Goal: Transaction & Acquisition: Purchase product/service

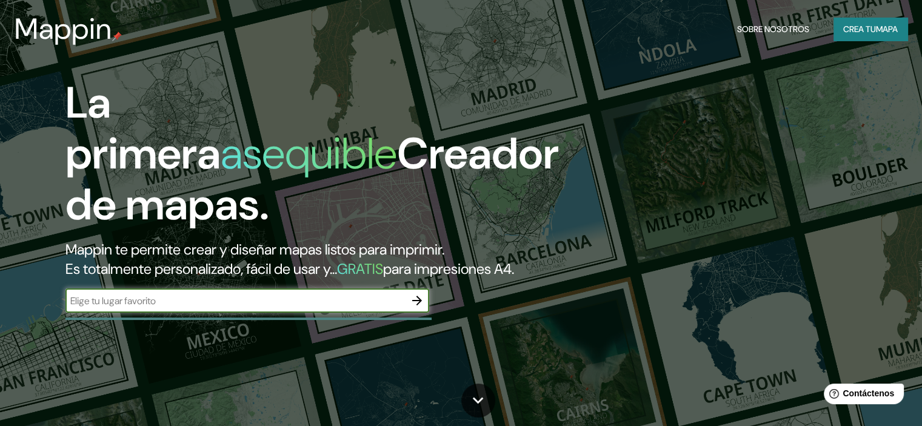
scroll to position [61, 0]
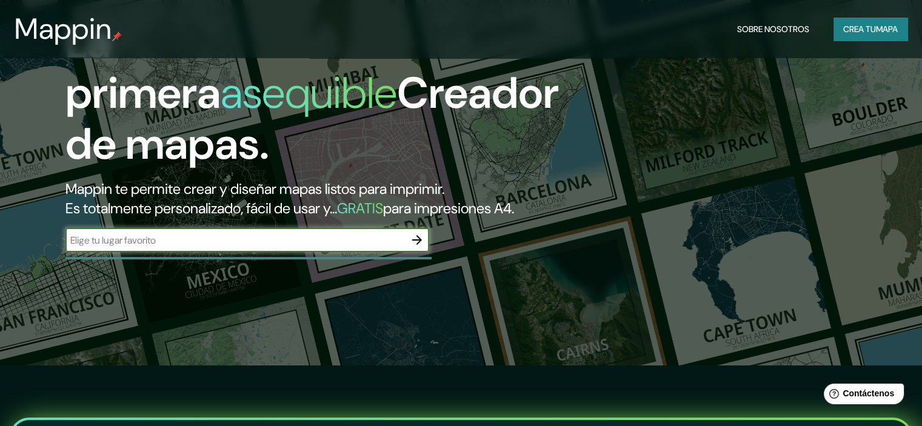
click at [336, 247] on input "text" at bounding box center [235, 240] width 340 height 14
click at [415, 247] on icon "button" at bounding box center [417, 240] width 15 height 15
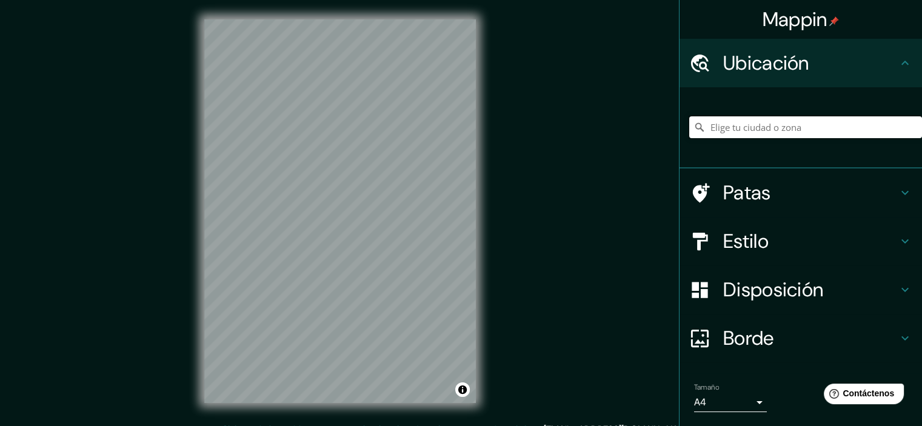
click at [728, 130] on input "Elige tu ciudad o zona" at bounding box center [805, 127] width 233 height 22
drag, startPoint x: 796, startPoint y: 129, endPoint x: 741, endPoint y: 134, distance: 54.8
click at [741, 134] on input "[GEOGRAPHIC_DATA][PERSON_NAME], [GEOGRAPHIC_DATA]" at bounding box center [805, 127] width 233 height 22
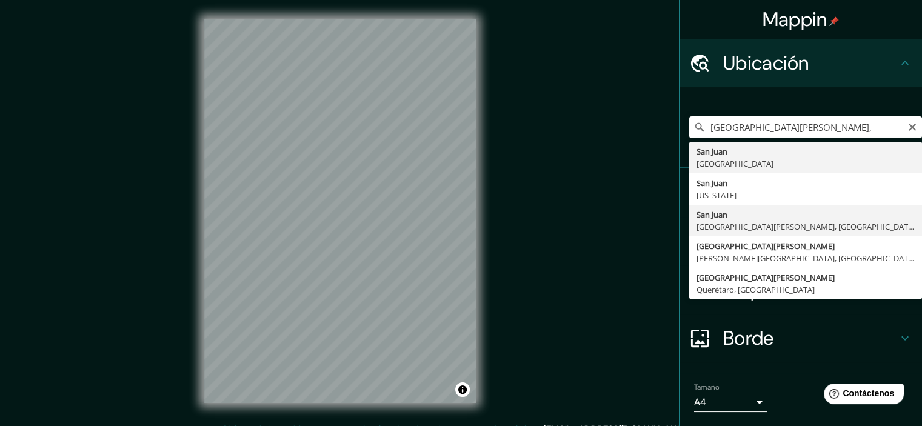
type input "[GEOGRAPHIC_DATA][PERSON_NAME], [GEOGRAPHIC_DATA][PERSON_NAME], [GEOGRAPHIC_DAT…"
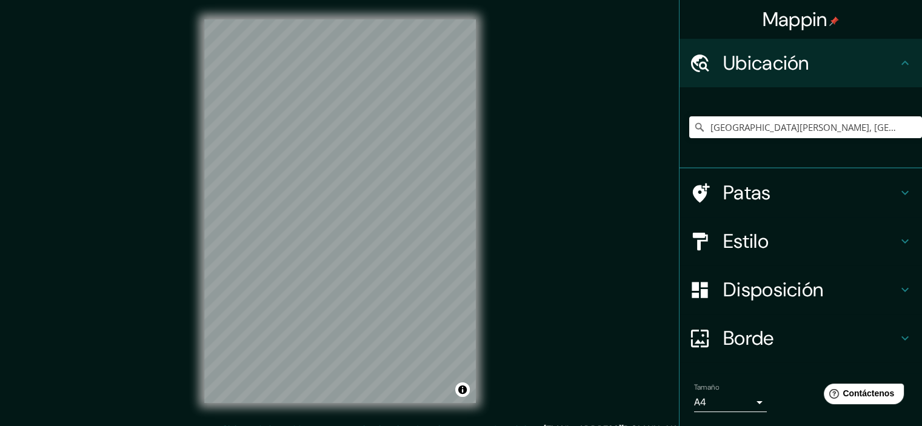
click at [757, 244] on font "Estilo" at bounding box center [745, 241] width 45 height 25
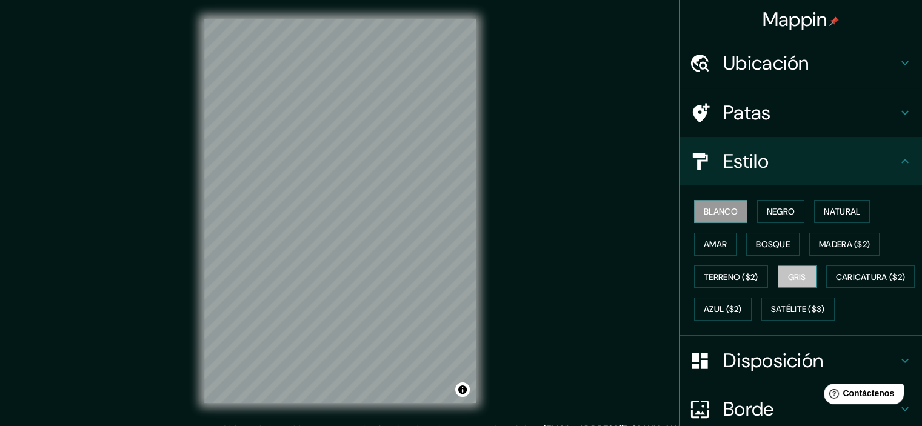
click at [788, 272] on font "Gris" at bounding box center [797, 277] width 18 height 11
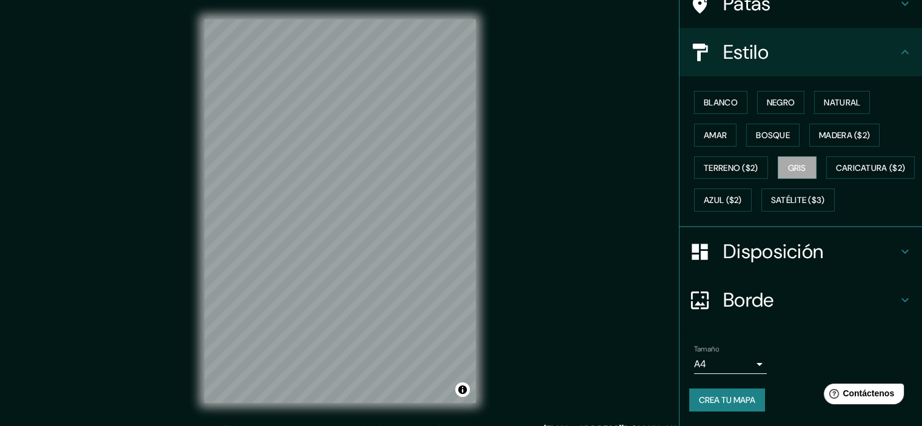
scroll to position [138, 0]
click at [748, 361] on body "Mappin Ubicación [GEOGRAPHIC_DATA][PERSON_NAME], [GEOGRAPHIC_DATA][PERSON_NAME]…" at bounding box center [461, 213] width 922 height 426
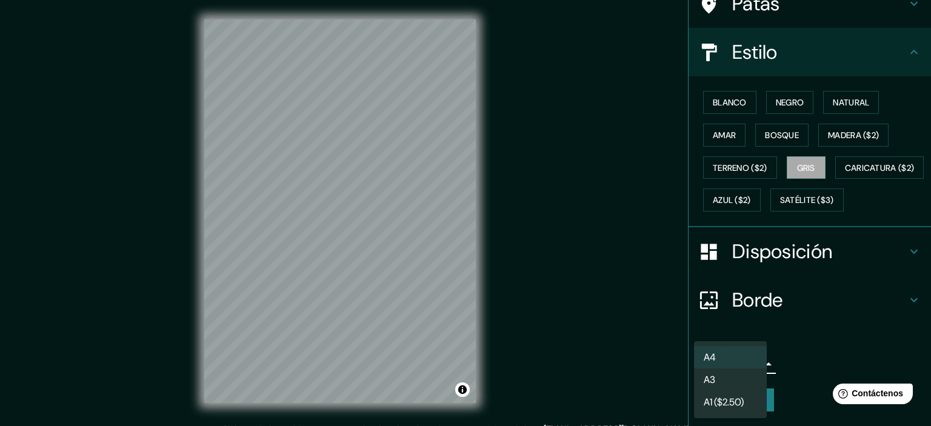
click at [749, 381] on li "A3" at bounding box center [730, 380] width 73 height 22
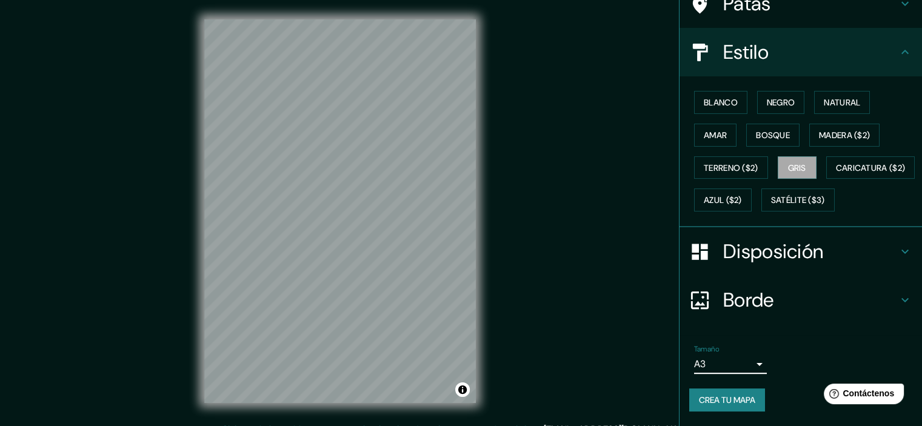
click at [720, 362] on body "Mappin Ubicación [GEOGRAPHIC_DATA][PERSON_NAME], [GEOGRAPHIC_DATA][PERSON_NAME]…" at bounding box center [461, 213] width 922 height 426
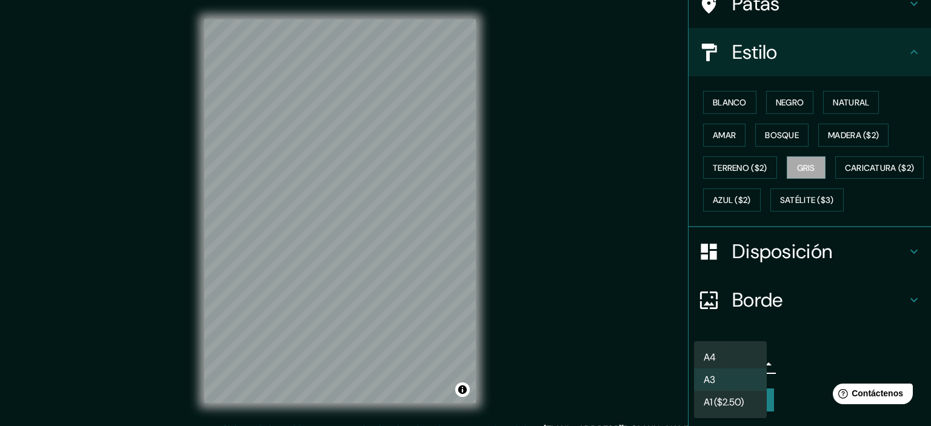
click at [734, 351] on li "A4" at bounding box center [730, 357] width 73 height 22
type input "single"
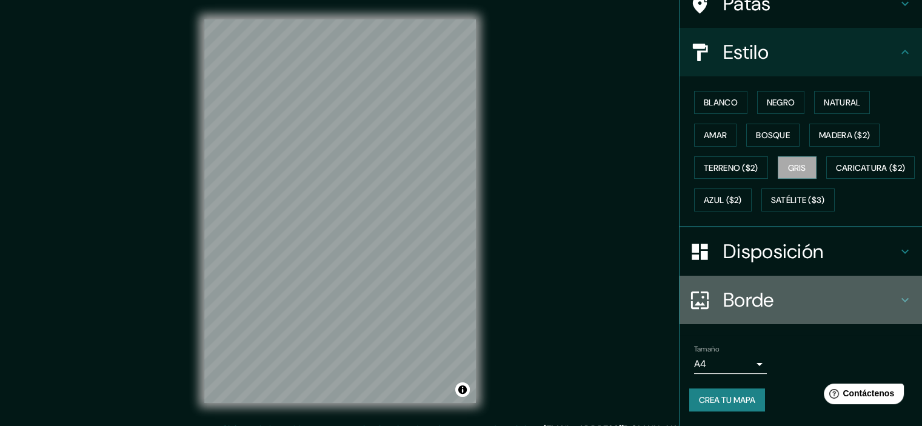
click at [741, 306] on font "Borde" at bounding box center [748, 299] width 51 height 25
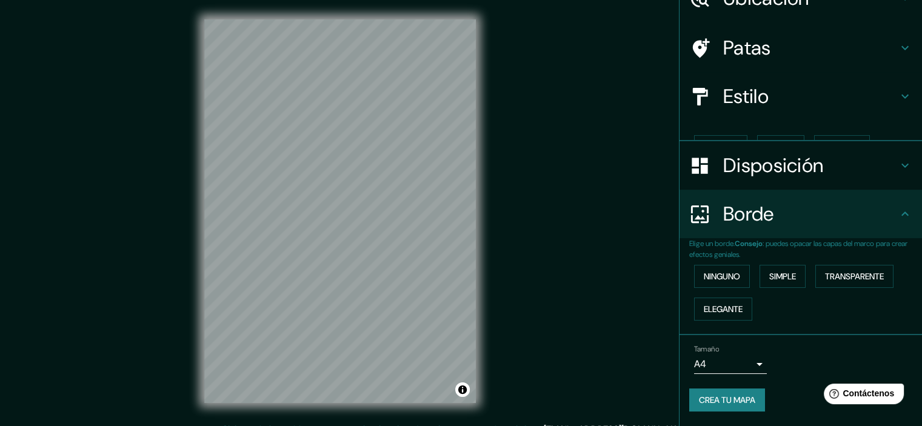
scroll to position [44, 0]
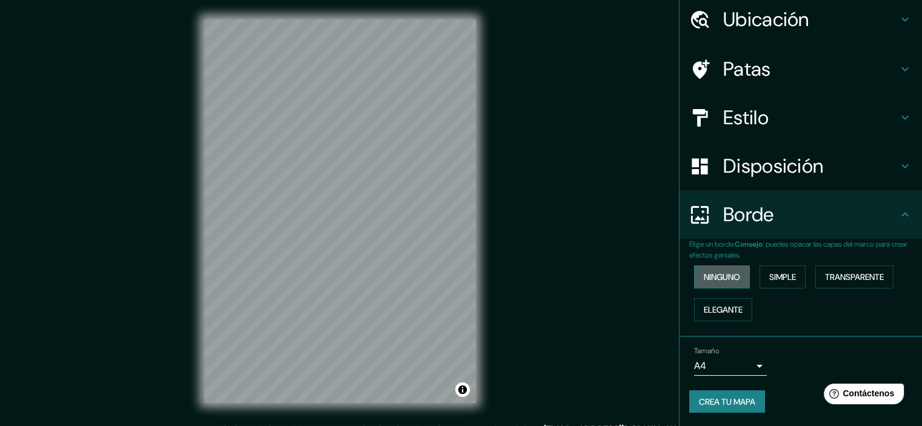
click at [732, 278] on font "Ninguno" at bounding box center [722, 277] width 36 height 11
click at [769, 272] on font "Simple" at bounding box center [782, 277] width 27 height 11
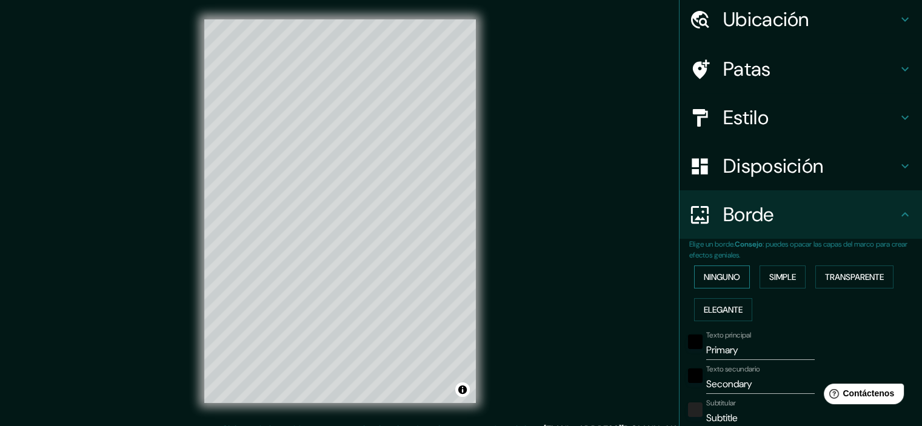
click at [733, 276] on button "Ninguno" at bounding box center [722, 277] width 56 height 23
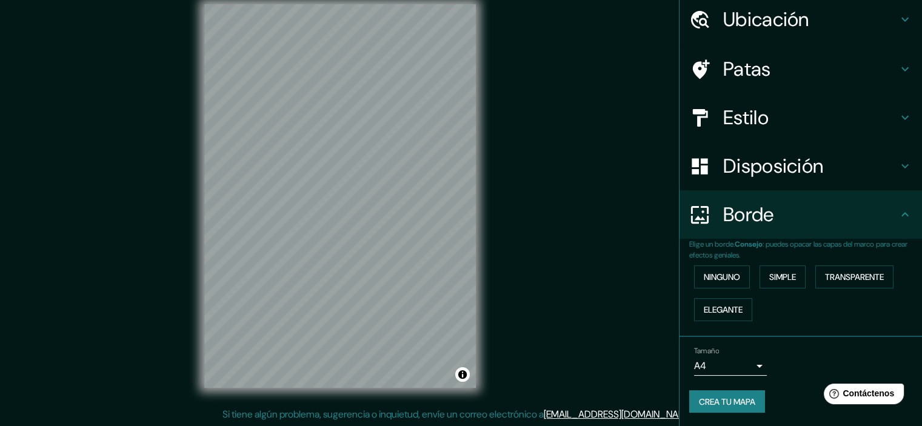
scroll to position [0, 0]
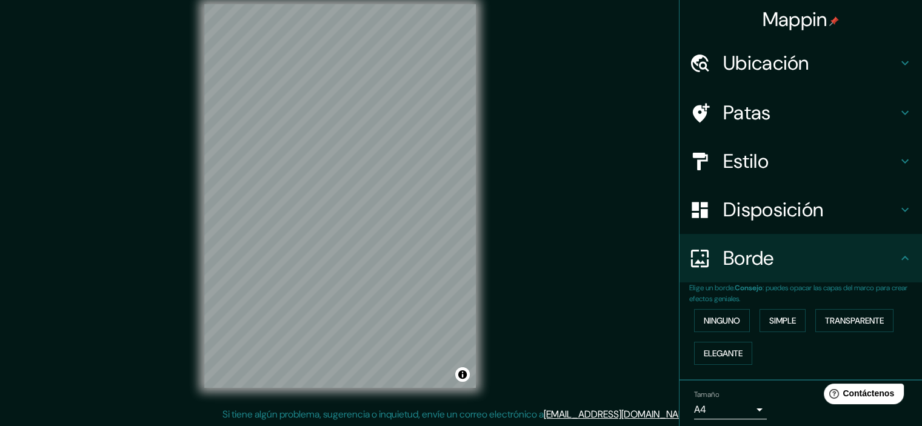
click at [748, 218] on font "Disposición" at bounding box center [773, 209] width 100 height 25
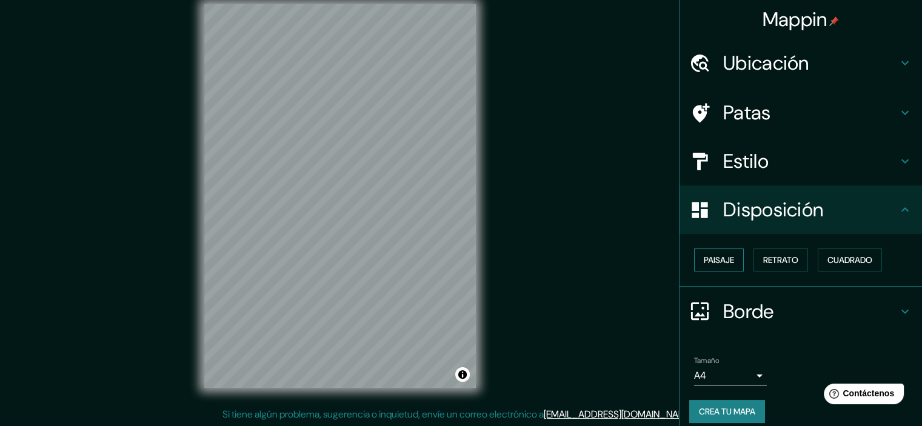
click at [705, 255] on font "Paisaje" at bounding box center [719, 260] width 30 height 11
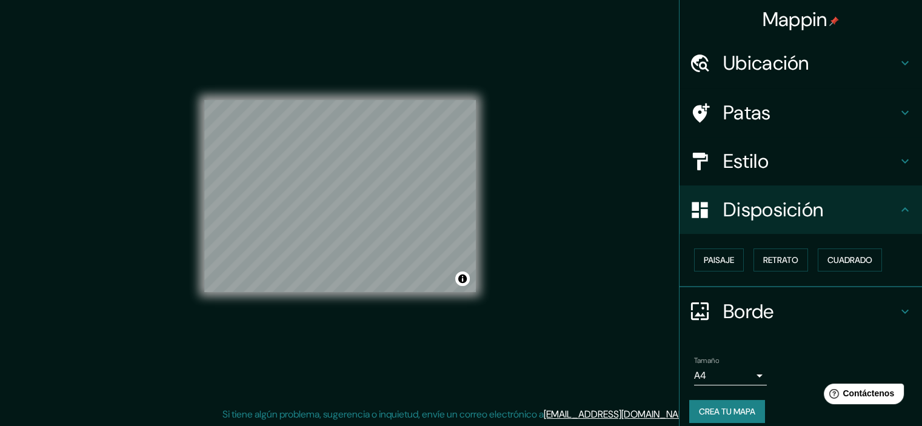
click at [723, 149] on font "Estilo" at bounding box center [745, 161] width 45 height 25
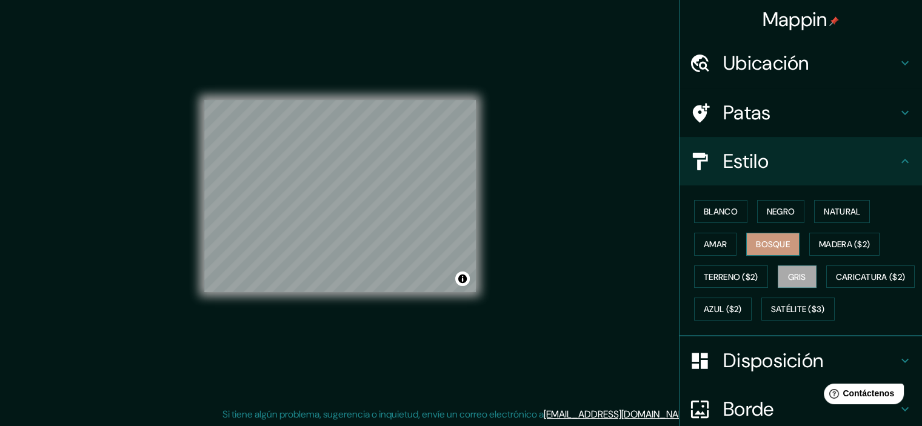
click at [773, 243] on font "Bosque" at bounding box center [773, 244] width 34 height 11
click at [720, 245] on button "Amar" at bounding box center [715, 244] width 42 height 23
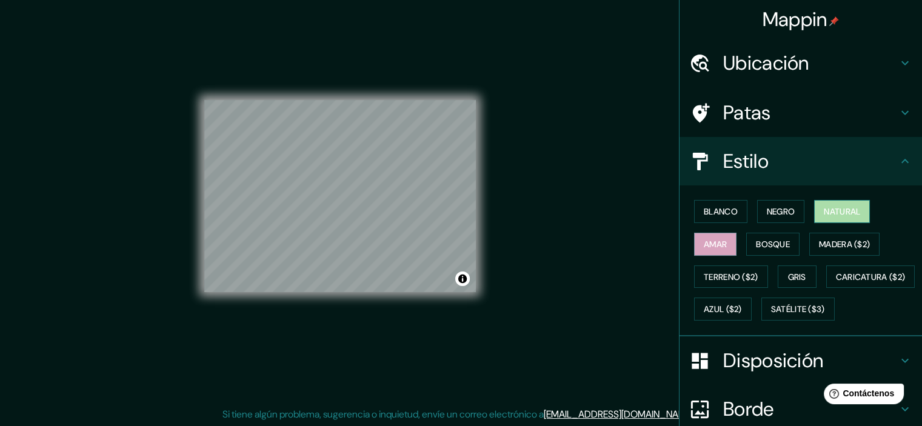
click at [846, 212] on font "Natural" at bounding box center [842, 211] width 36 height 11
click at [781, 213] on font "Negro" at bounding box center [781, 211] width 28 height 11
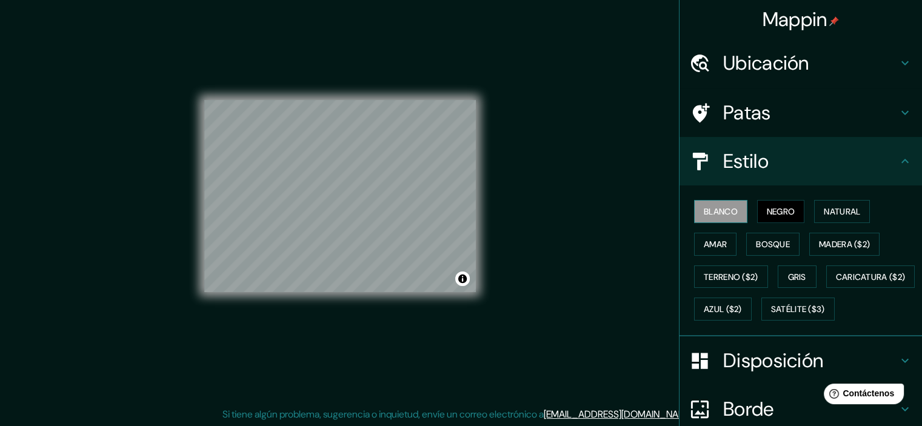
click at [728, 215] on font "Blanco" at bounding box center [721, 211] width 34 height 11
click at [788, 272] on font "Gris" at bounding box center [797, 277] width 18 height 11
click at [752, 111] on font "Patas" at bounding box center [747, 112] width 48 height 25
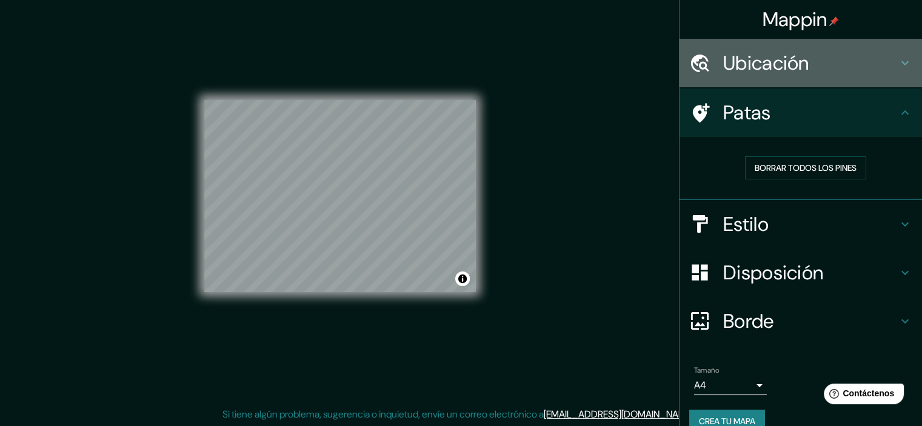
click at [765, 69] on font "Ubicación" at bounding box center [766, 62] width 86 height 25
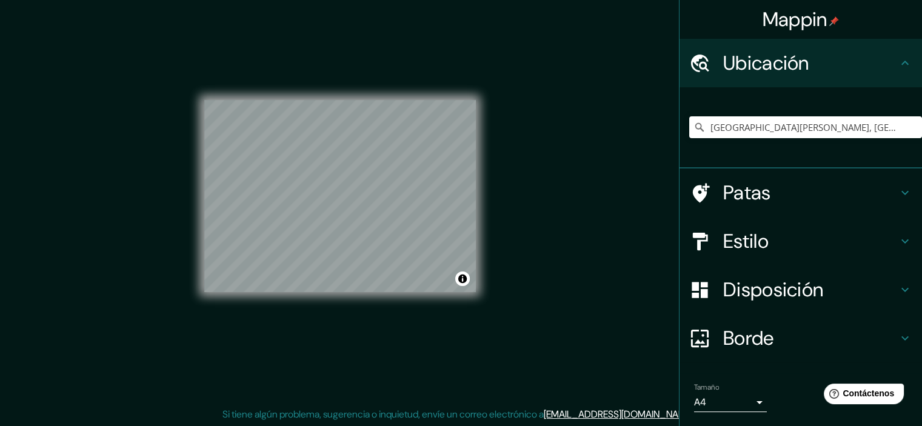
click at [774, 62] on font "Ubicación" at bounding box center [766, 62] width 86 height 25
click at [898, 66] on icon at bounding box center [905, 63] width 15 height 15
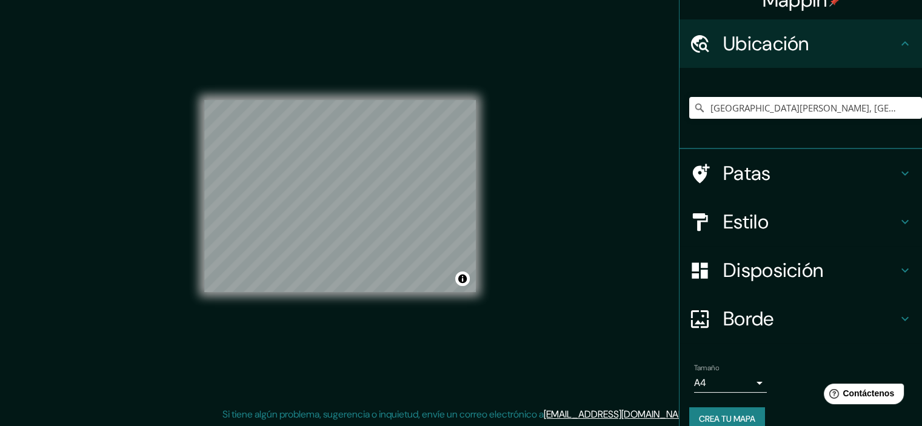
scroll to position [37, 0]
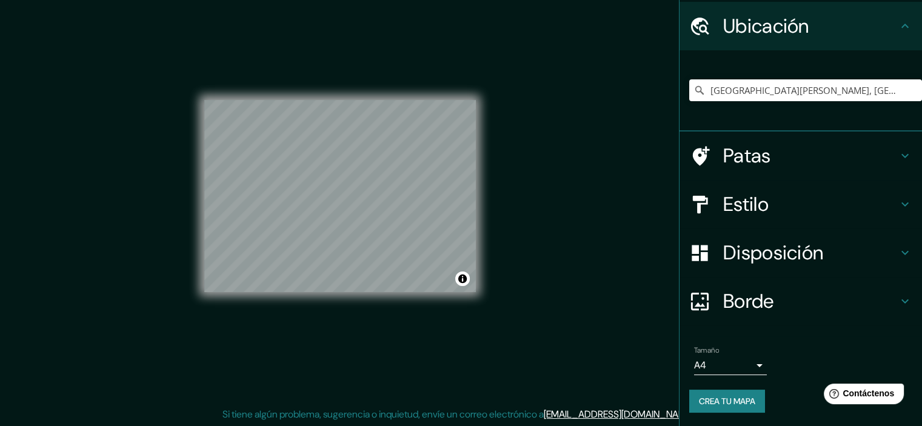
click at [745, 400] on font "Crea tu mapa" at bounding box center [727, 401] width 56 height 11
click at [809, 204] on h4 "Estilo" at bounding box center [810, 204] width 175 height 24
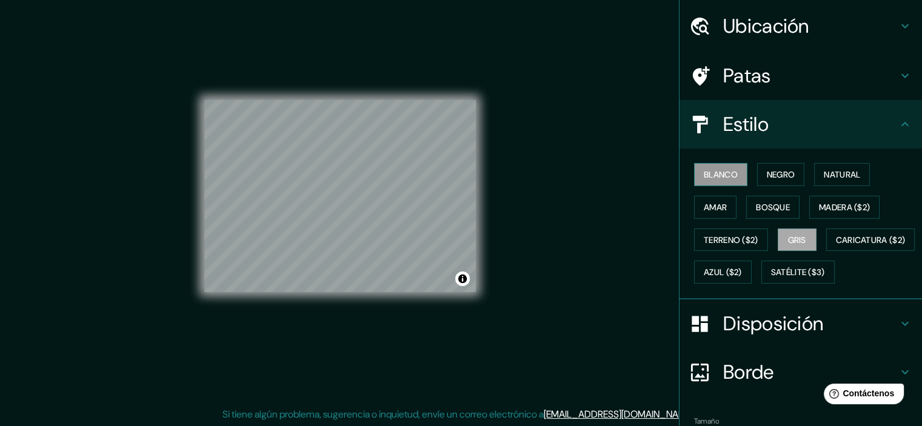
click at [709, 175] on font "Blanco" at bounding box center [721, 174] width 34 height 11
